Goal: Task Accomplishment & Management: Use online tool/utility

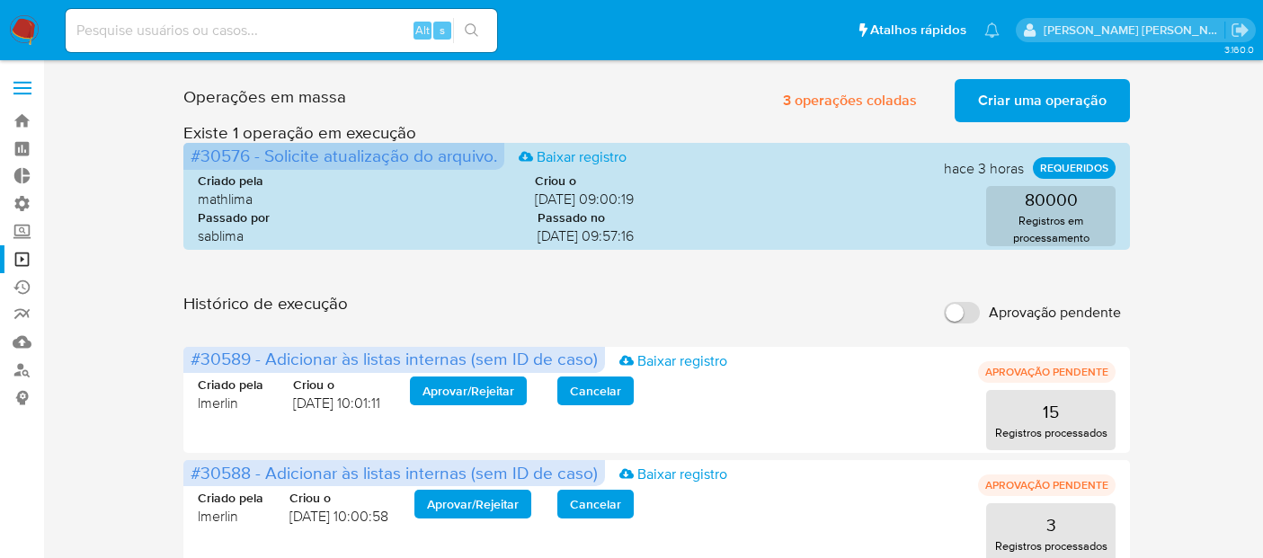
scroll to position [239, 0]
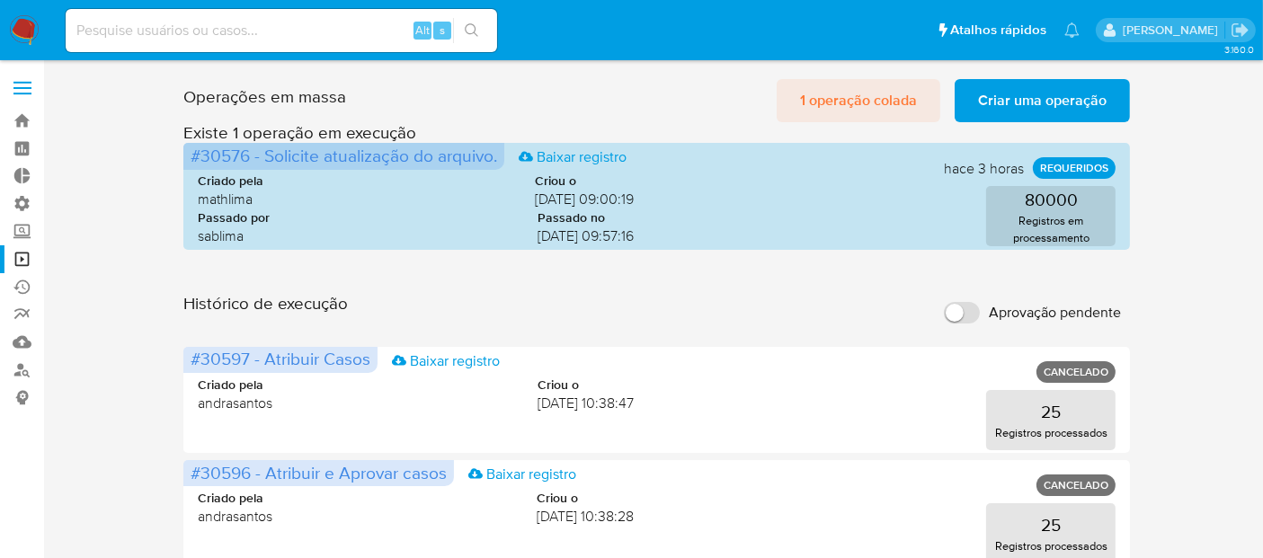
click at [898, 103] on span "1 operação colada" at bounding box center [858, 101] width 117 height 40
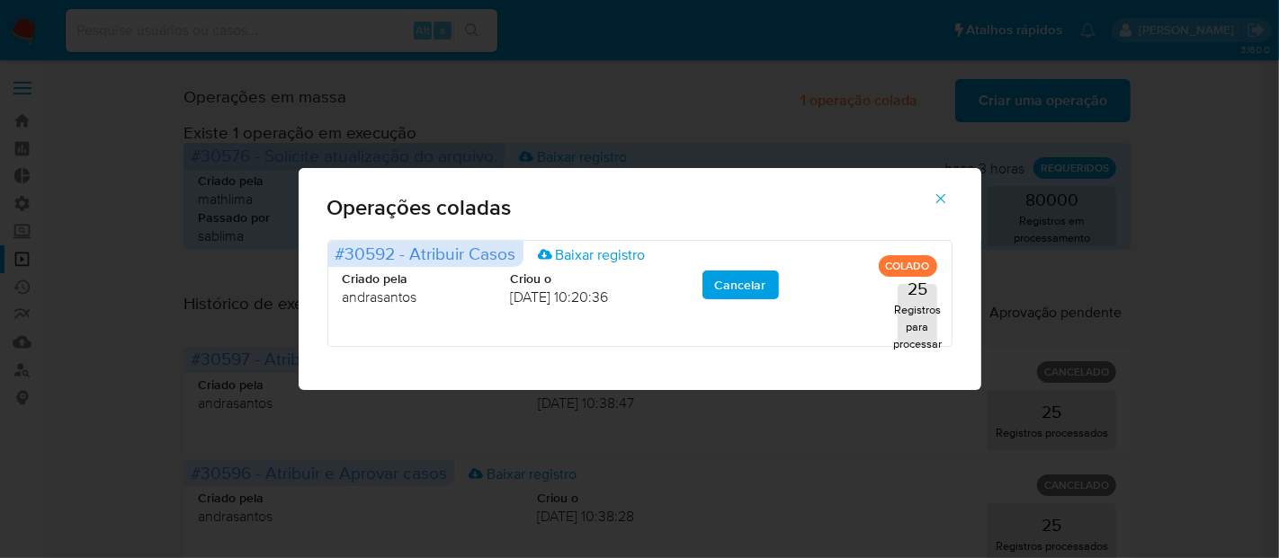
click at [942, 196] on icon "button" at bounding box center [941, 199] width 16 height 16
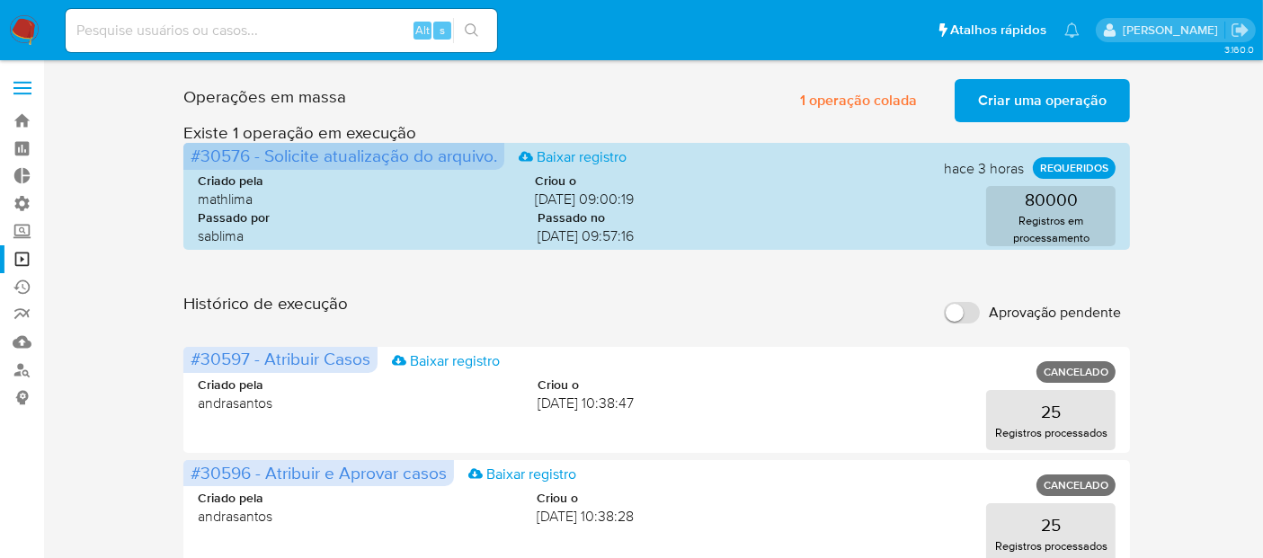
click at [1040, 313] on span "Aprovação pendente" at bounding box center [1055, 313] width 132 height 18
click at [980, 313] on input "Aprovação pendente" at bounding box center [962, 313] width 36 height 22
checkbox input "true"
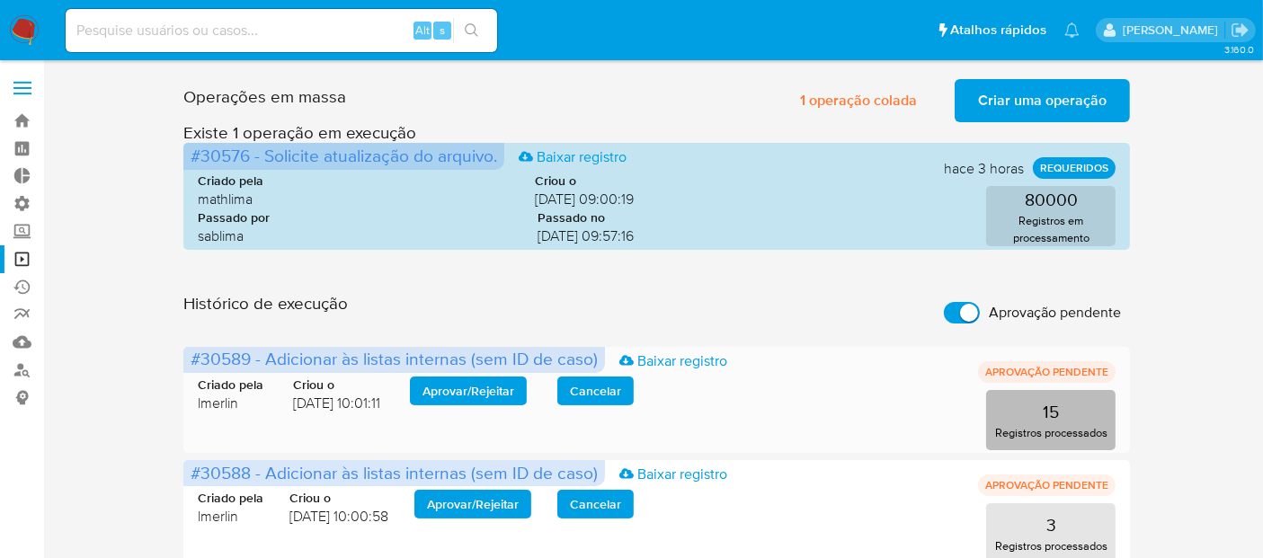
click at [1097, 432] on p "Registros processados" at bounding box center [1051, 432] width 112 height 17
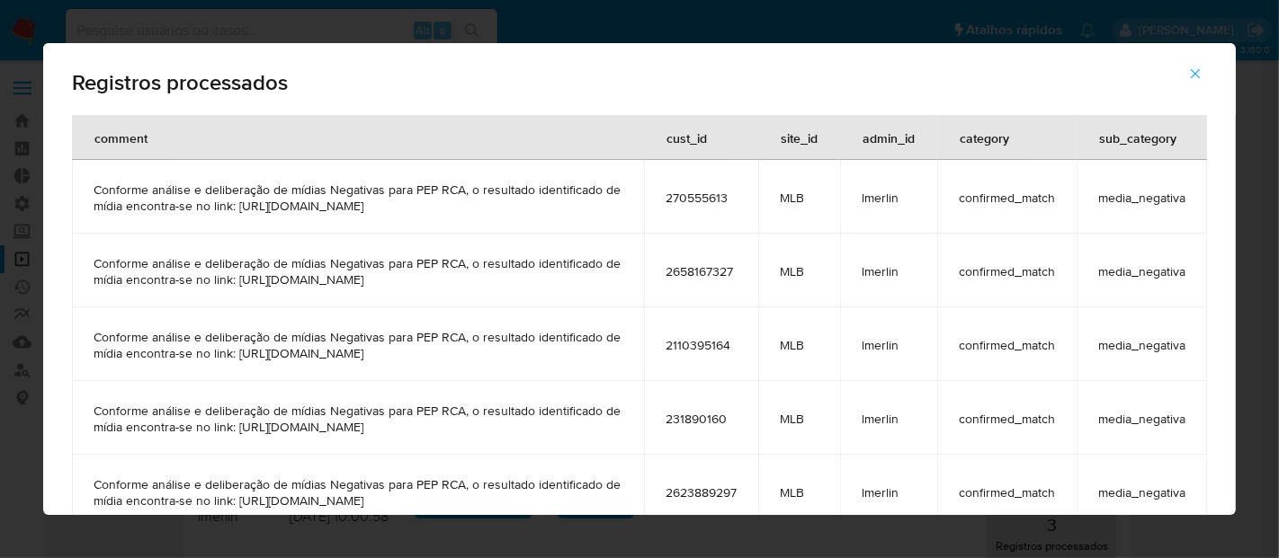
click at [1191, 75] on icon "button" at bounding box center [1195, 74] width 16 height 16
